Goal: Transaction & Acquisition: Purchase product/service

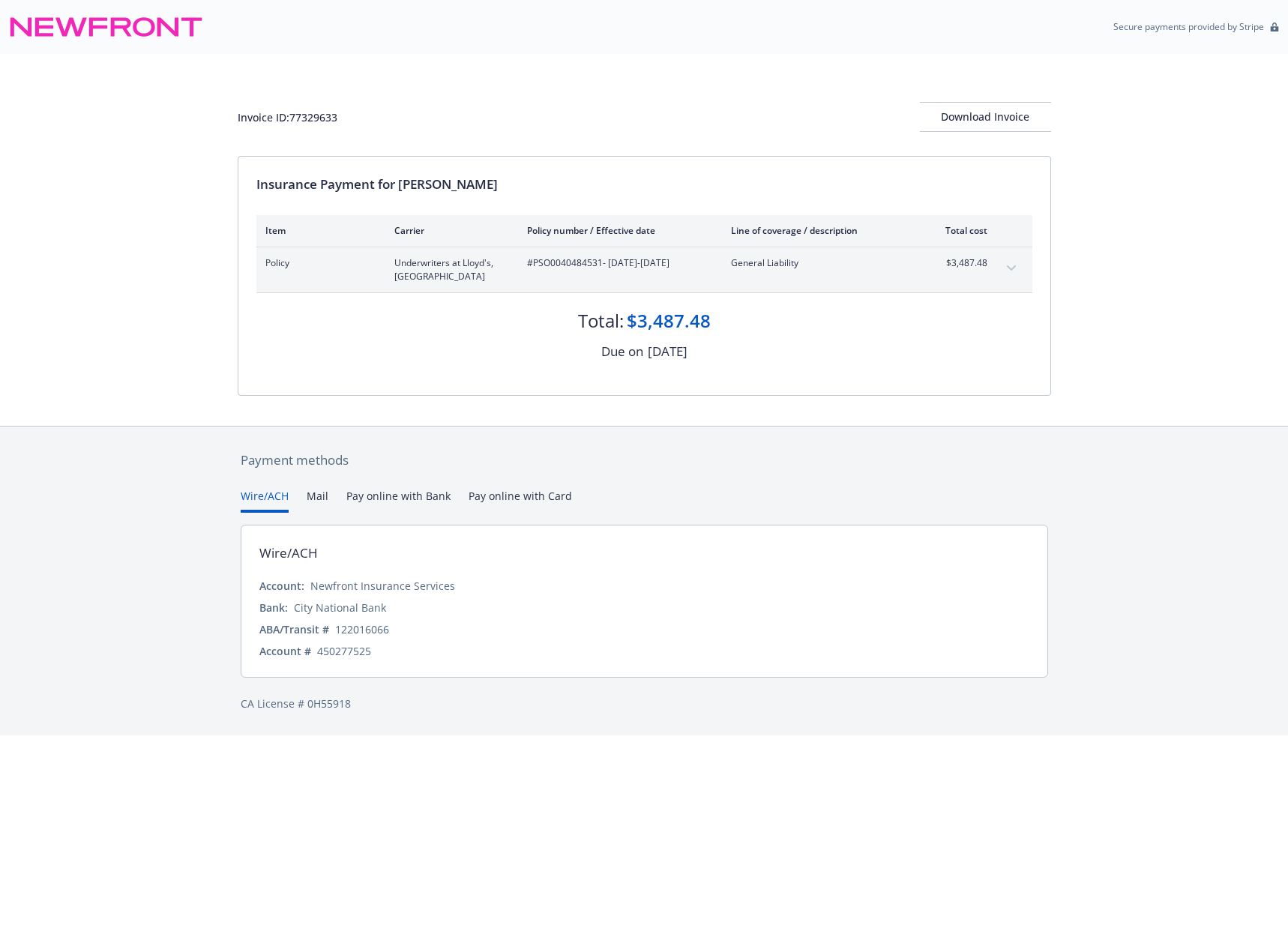
click at [997, 278] on div "Policy Underwriters at [GEOGRAPHIC_DATA] #PSO0040484531 - [DATE]-[DATE] General…" at bounding box center [644, 270] width 776 height 45
click at [1007, 268] on icon "expand content" at bounding box center [1011, 268] width 9 height 6
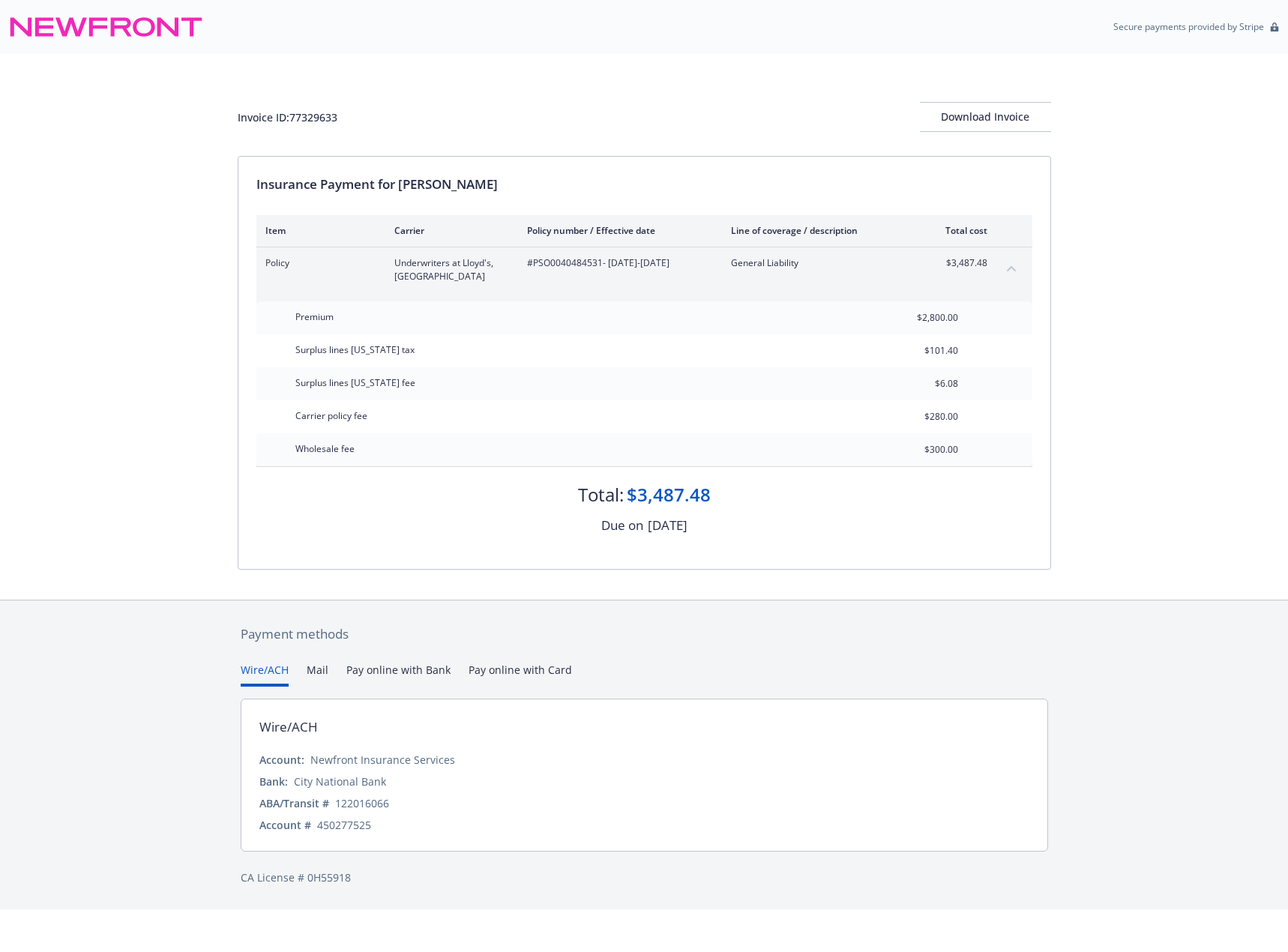
click at [418, 672] on button "Pay online with Bank" at bounding box center [398, 675] width 104 height 25
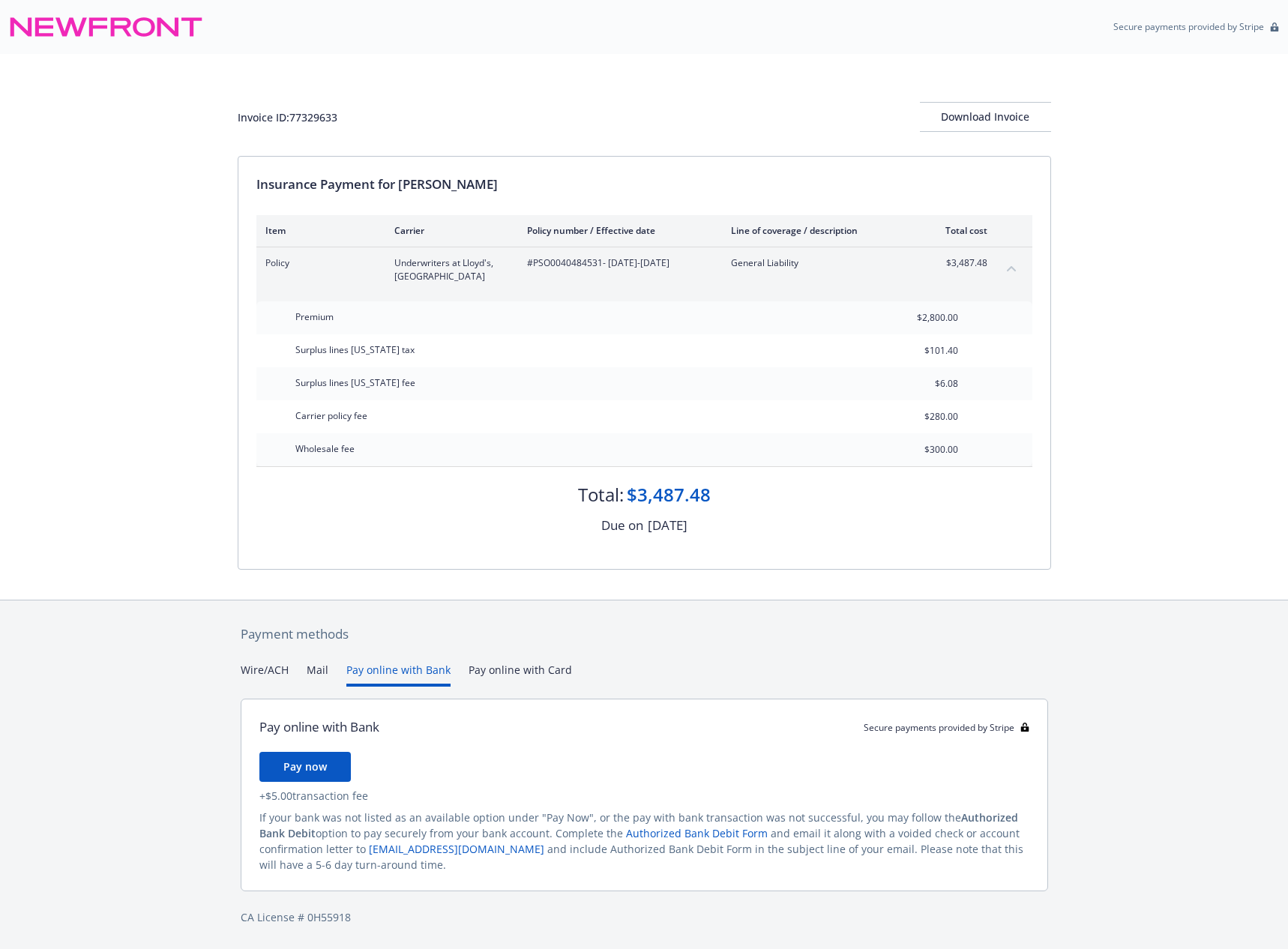
drag, startPoint x: 266, startPoint y: 796, endPoint x: 439, endPoint y: 795, distance: 173.0
click at [439, 795] on div "+ $5.00 transaction fee" at bounding box center [644, 796] width 770 height 16
click at [549, 762] on div "Pay now" at bounding box center [644, 766] width 770 height 30
